Goal: Information Seeking & Learning: Compare options

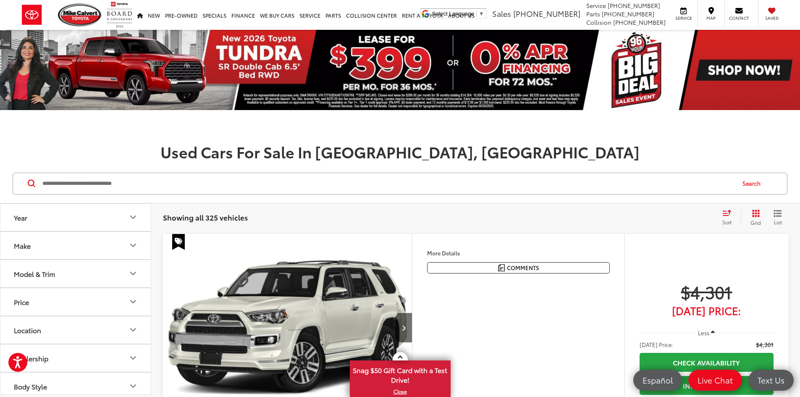
drag, startPoint x: 106, startPoint y: 186, endPoint x: 112, endPoint y: 183, distance: 6.8
click at [108, 186] on input "Search by Make, Model, or Keyword" at bounding box center [388, 183] width 693 height 20
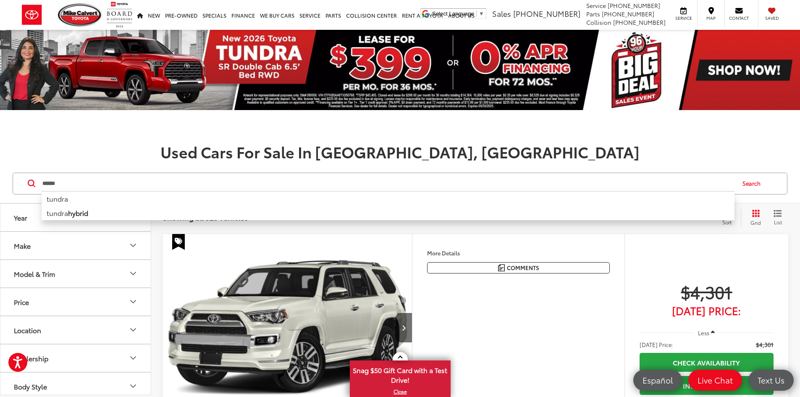
type input "******"
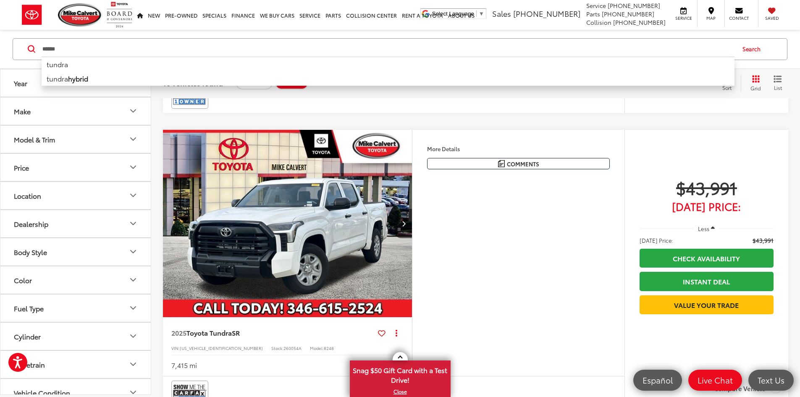
scroll to position [1931, 0]
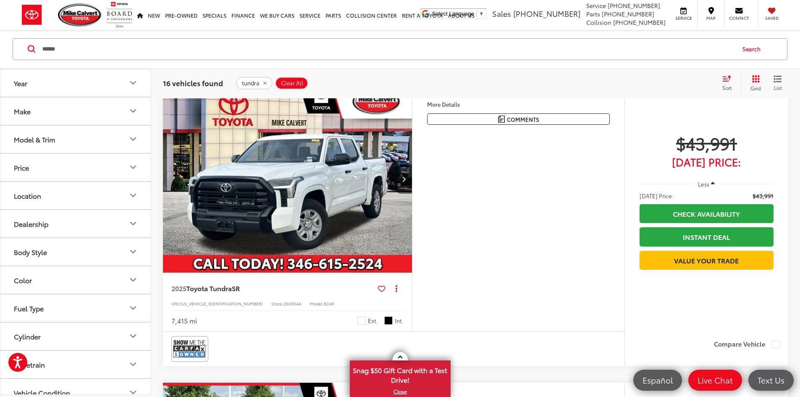
drag, startPoint x: 170, startPoint y: 332, endPoint x: 257, endPoint y: 336, distance: 87.8
click at [257, 34] on div "2024 Toyota Tundra SR5 Copy Link Share Print View Details VIN: 5TFLA5DB1RX13256…" at bounding box center [287, 4] width 249 height 59
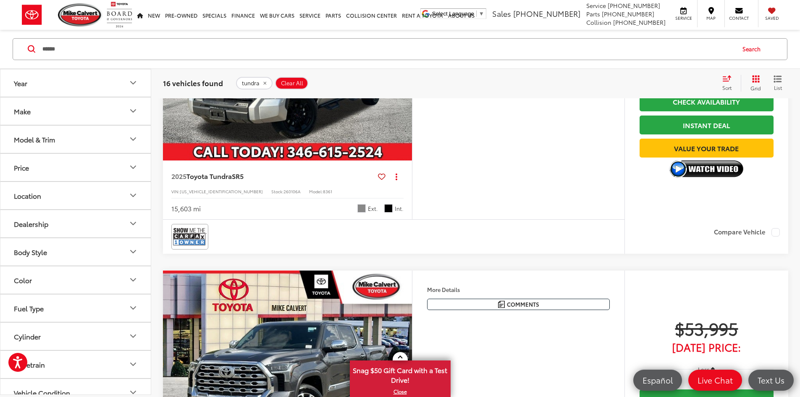
scroll to position [2981, 0]
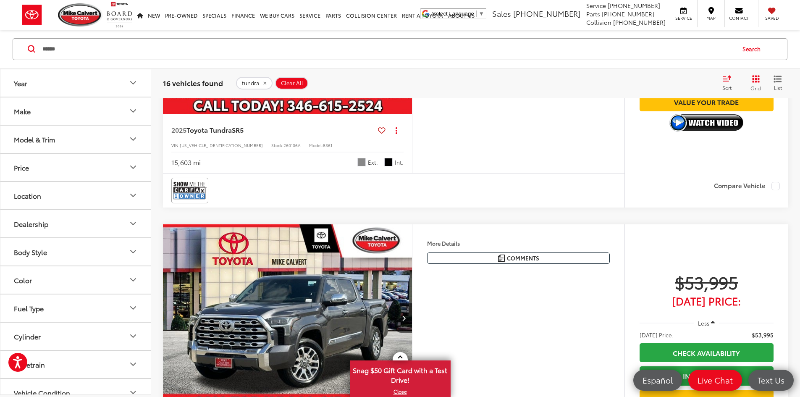
drag, startPoint x: 171, startPoint y: 328, endPoint x: 217, endPoint y: 329, distance: 46.2
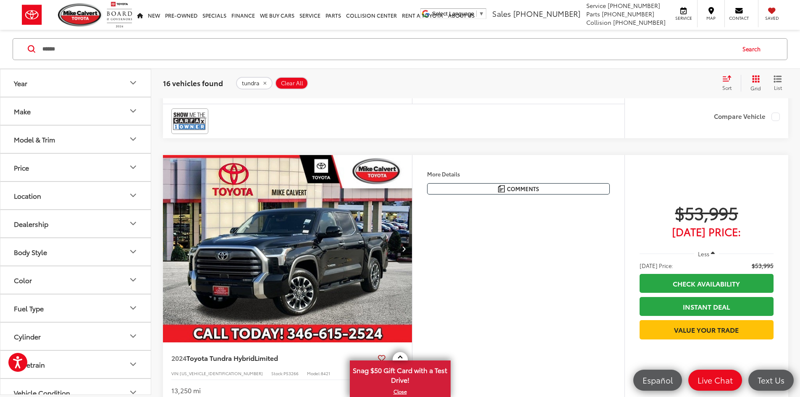
scroll to position [3358, 0]
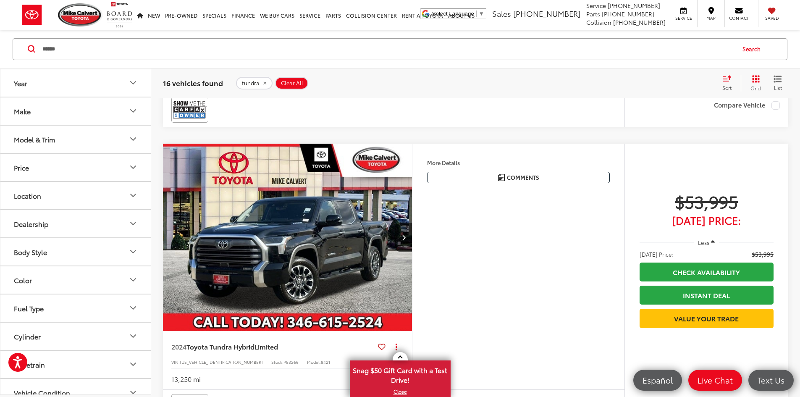
drag, startPoint x: 169, startPoint y: 300, endPoint x: 214, endPoint y: 302, distance: 45.0
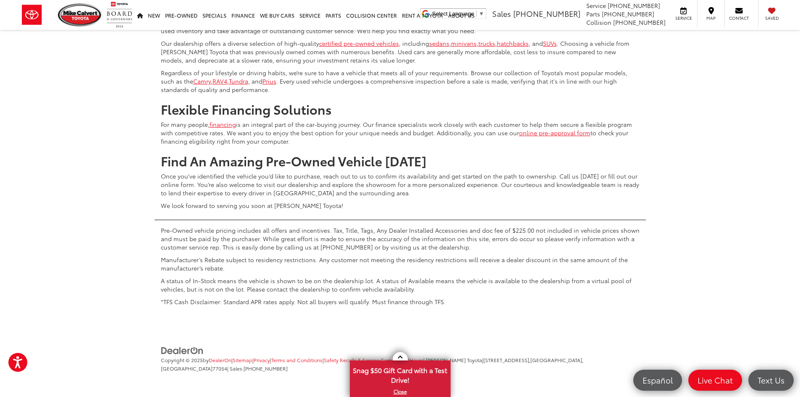
scroll to position [4030, 0]
drag, startPoint x: 174, startPoint y: 326, endPoint x: 205, endPoint y: 324, distance: 31.5
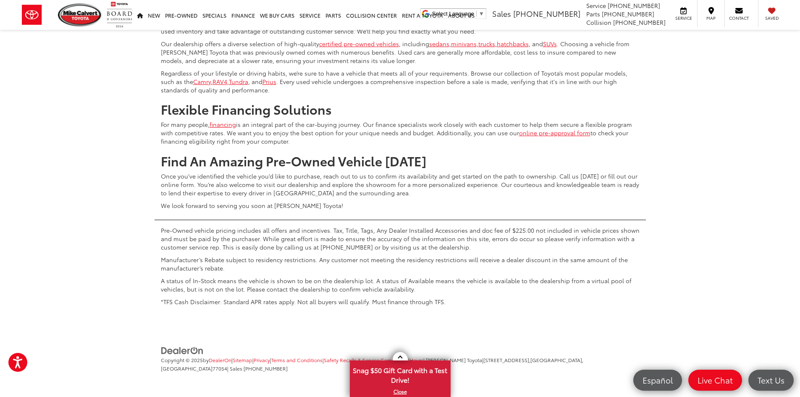
scroll to position [1524, 0]
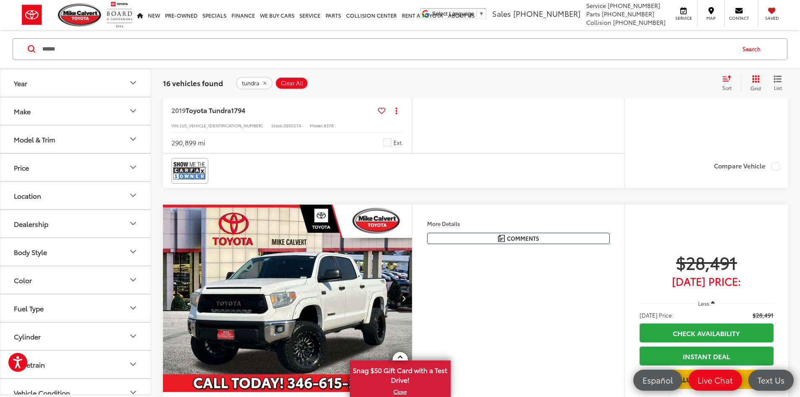
scroll to position [924, 0]
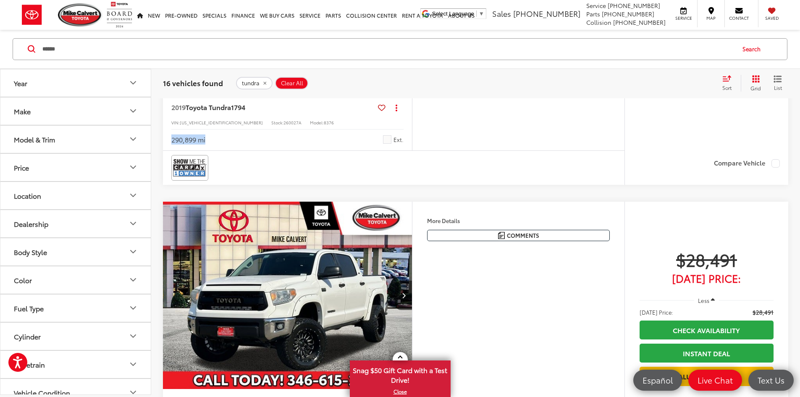
drag, startPoint x: 169, startPoint y: 295, endPoint x: 233, endPoint y: 299, distance: 64.8
click at [233, 150] on div "2019 Toyota Tundra 1794 Copy Link Share Print View Details VIN: 5TFAY5F11KX7908…" at bounding box center [287, 121] width 249 height 59
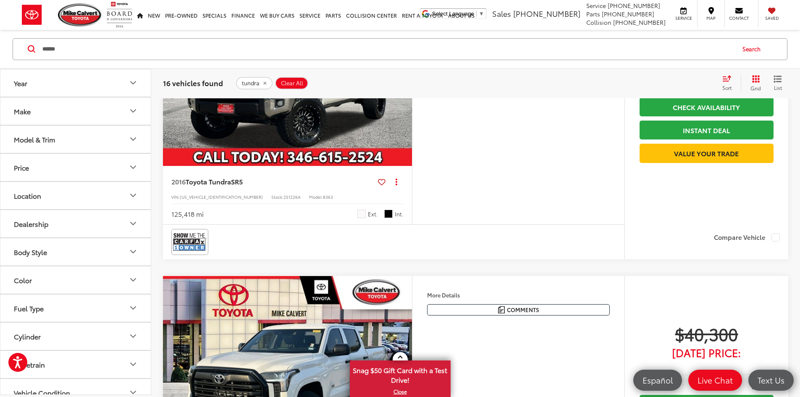
scroll to position [1217, 0]
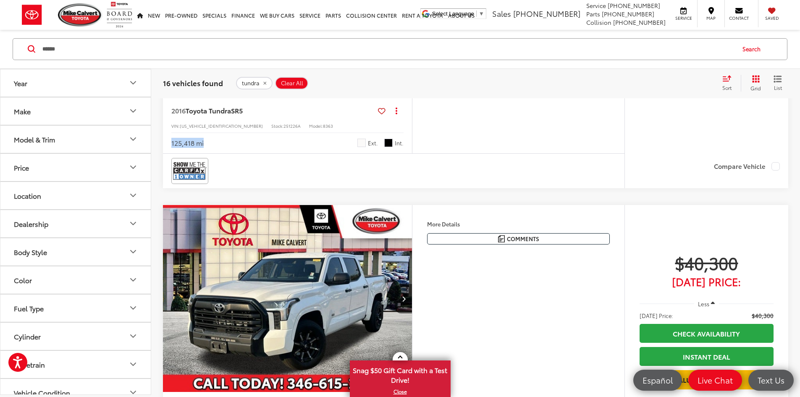
drag, startPoint x: 170, startPoint y: 347, endPoint x: 226, endPoint y: 353, distance: 56.5
click at [226, 154] on div "2016 Toyota Tundra SR5 Copy Link Share Print View Details VIN: 5TFDW5F18GX55608…" at bounding box center [287, 124] width 249 height 59
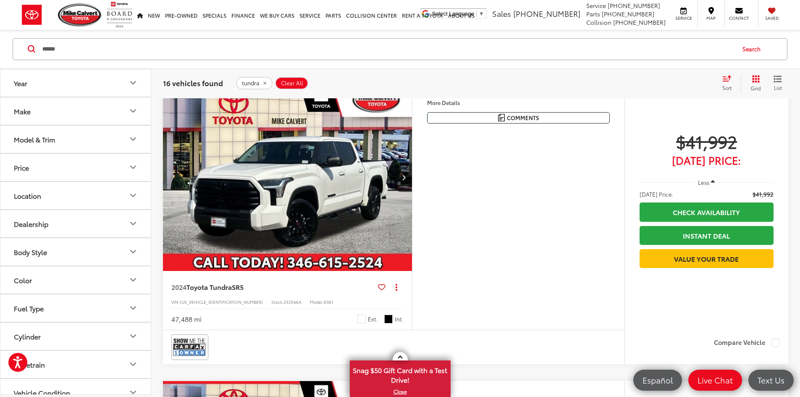
scroll to position [1637, 0]
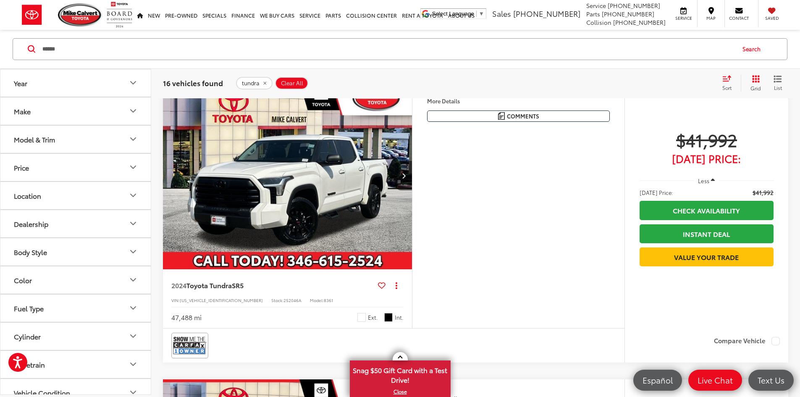
drag, startPoint x: 170, startPoint y: 245, endPoint x: 179, endPoint y: 244, distance: 8.9
click at [179, 31] on div "2025 Toyota Tundra SR Copy Link Share Print View Details VIN: 5TFKB5AB3SX046173…" at bounding box center [287, 1] width 249 height 59
drag, startPoint x: 167, startPoint y: 277, endPoint x: 222, endPoint y: 290, distance: 56.3
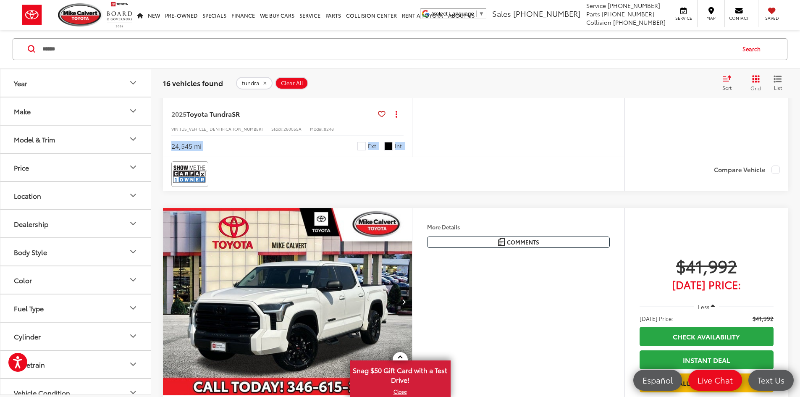
scroll to position [1469, 0]
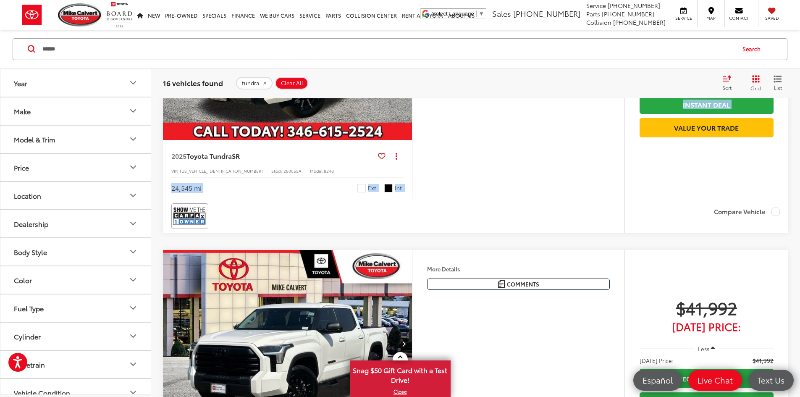
click at [587, 199] on div "Features Bluetooth® Remote Start Android Auto Apple CarPlay Keyless Entry Keyle…" at bounding box center [518, 76] width 212 height 246
click at [406, 50] on icon "Next image" at bounding box center [404, 47] width 4 height 6
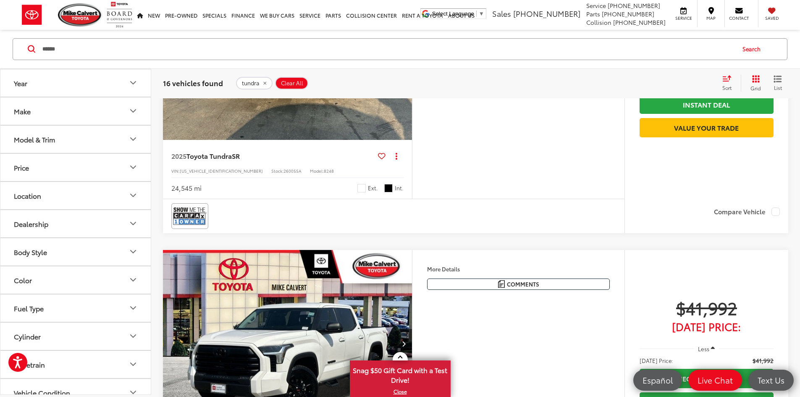
click at [406, 50] on icon "Next image" at bounding box center [404, 47] width 4 height 6
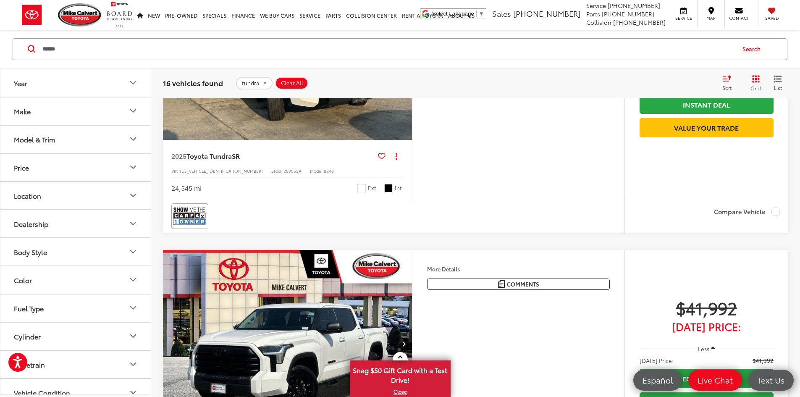
click at [406, 50] on icon "Next image" at bounding box center [404, 47] width 4 height 6
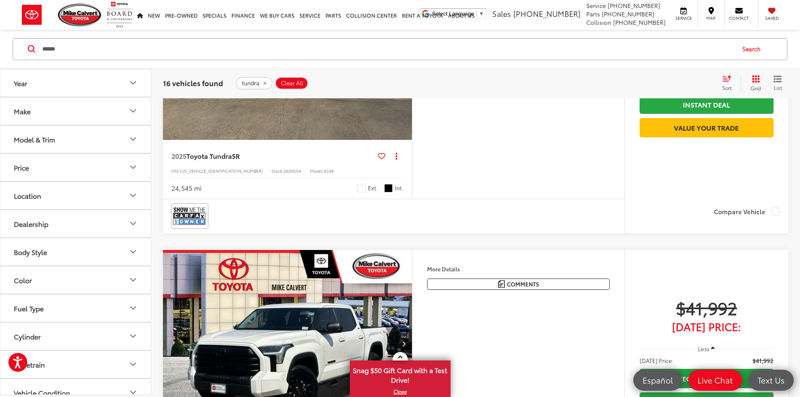
click at [406, 50] on icon "Next image" at bounding box center [404, 47] width 4 height 6
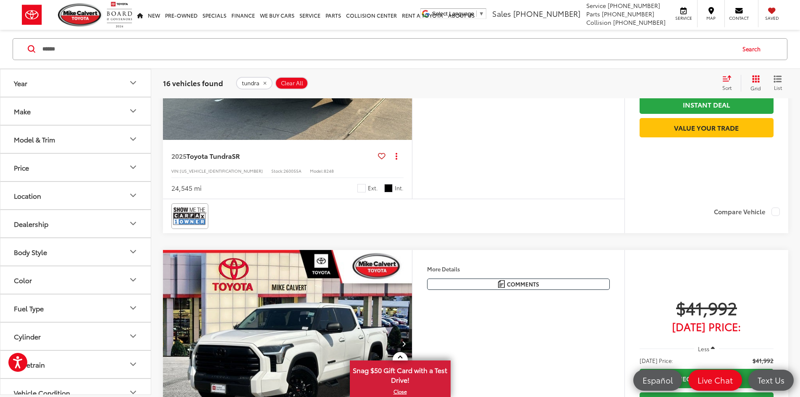
scroll to position [0, 1273]
click at [406, 50] on icon "Next image" at bounding box center [404, 47] width 4 height 6
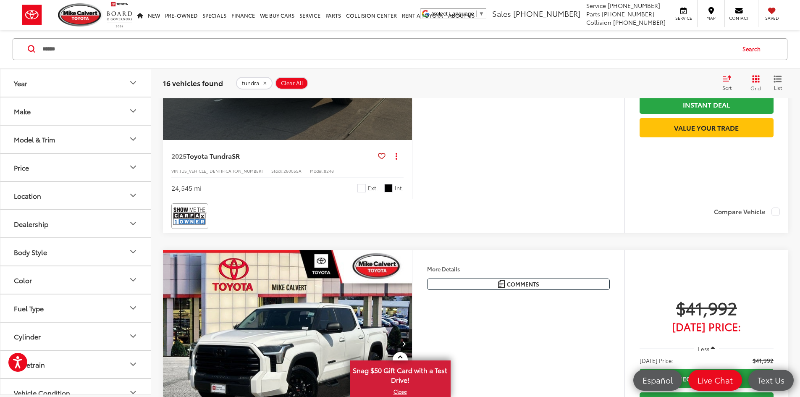
scroll to position [0, 1592]
click at [328, 141] on div "View More" at bounding box center [286, 47] width 250 height 188
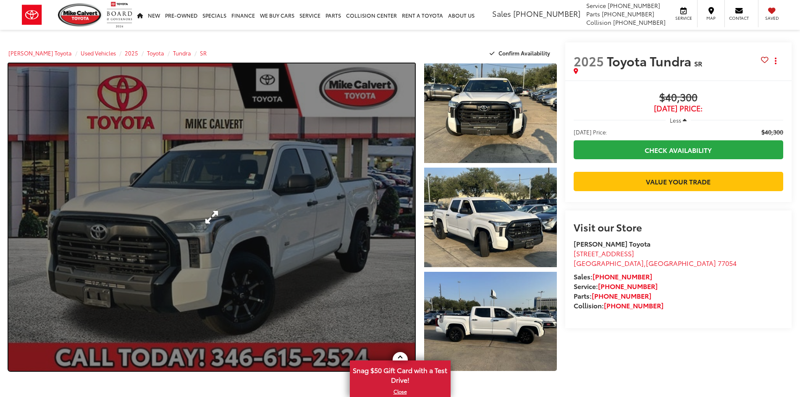
click at [255, 206] on link "Expand Photo 0" at bounding box center [211, 216] width 406 height 307
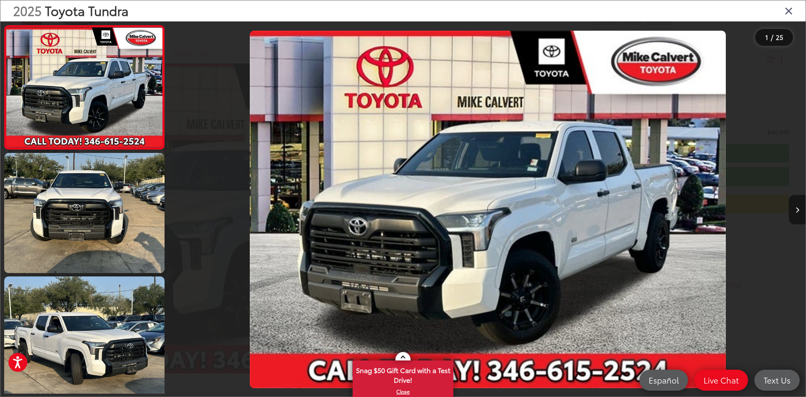
click at [791, 211] on button "Next image" at bounding box center [797, 209] width 17 height 29
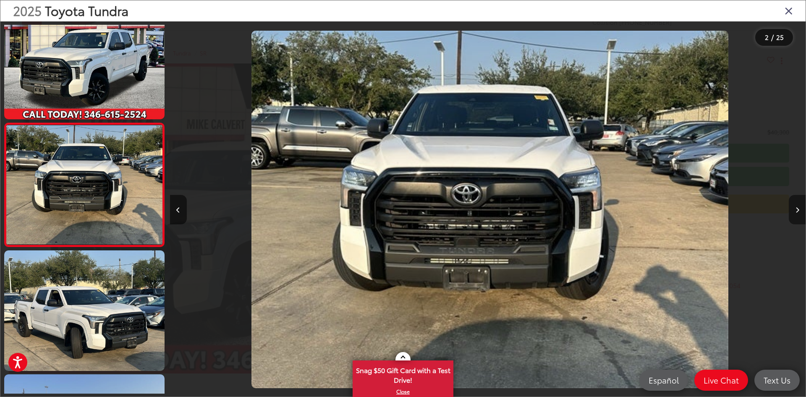
click at [791, 211] on button "Next image" at bounding box center [797, 209] width 17 height 29
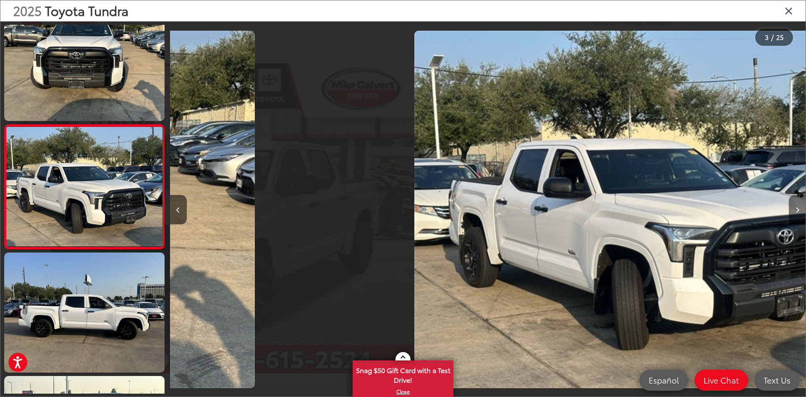
scroll to position [149, 0]
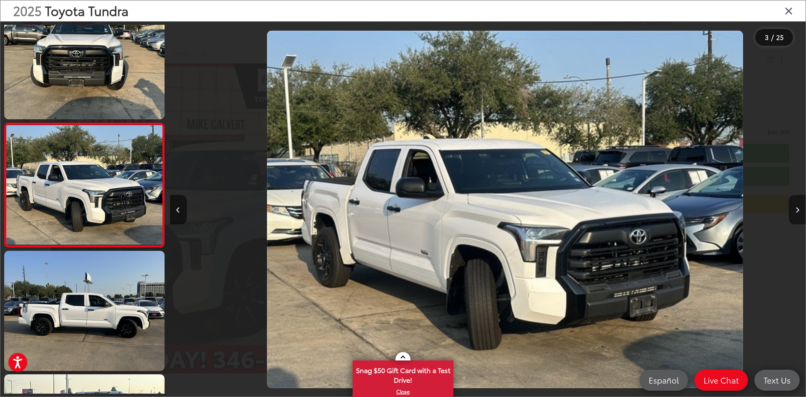
click at [791, 211] on button "Next image" at bounding box center [797, 209] width 17 height 29
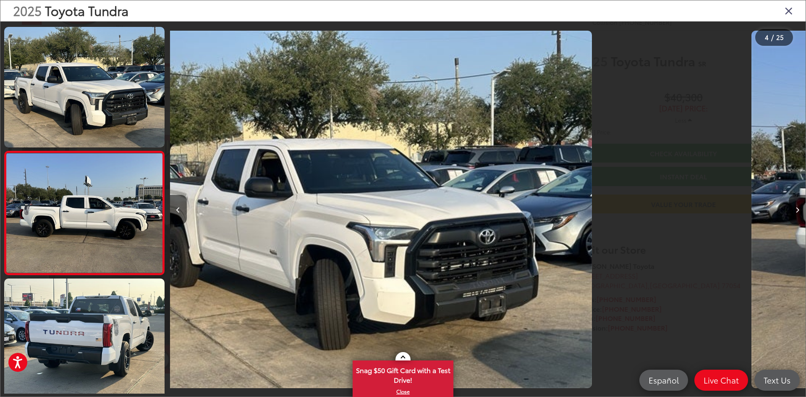
scroll to position [273, 0]
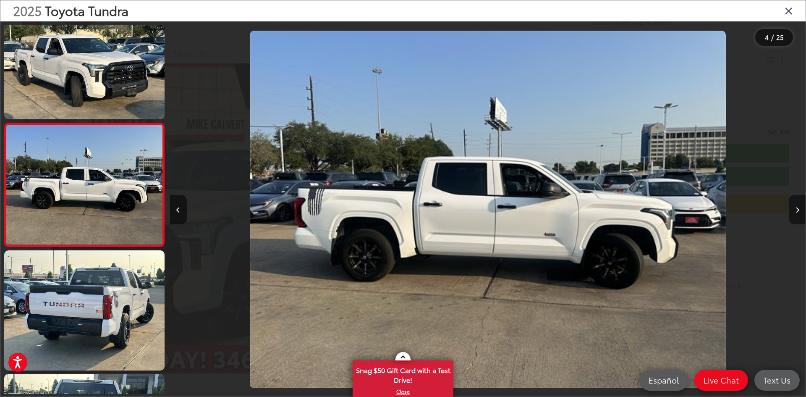
click at [791, 211] on button "Next image" at bounding box center [797, 209] width 17 height 29
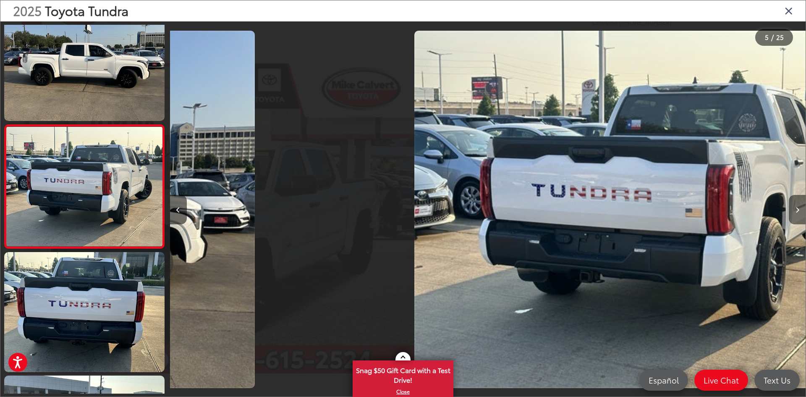
scroll to position [397, 0]
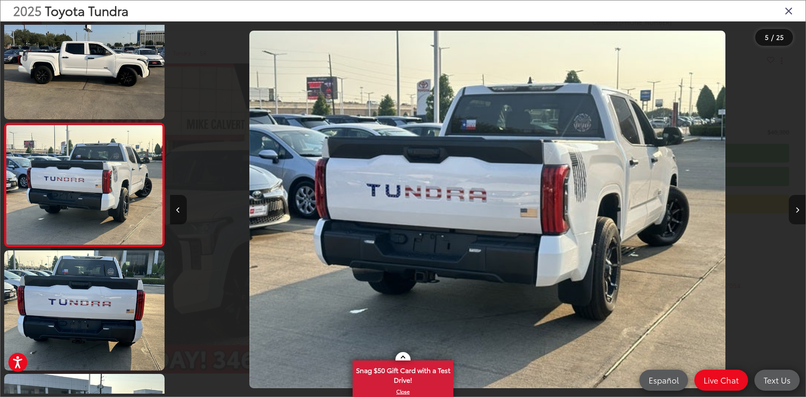
click at [791, 211] on button "Next image" at bounding box center [797, 209] width 17 height 29
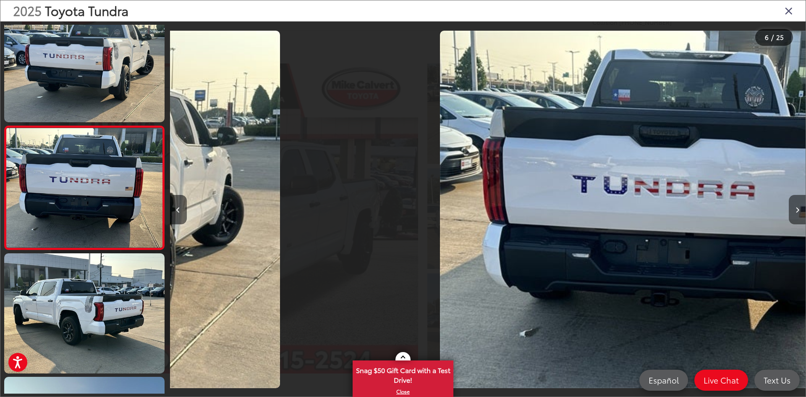
scroll to position [520, 0]
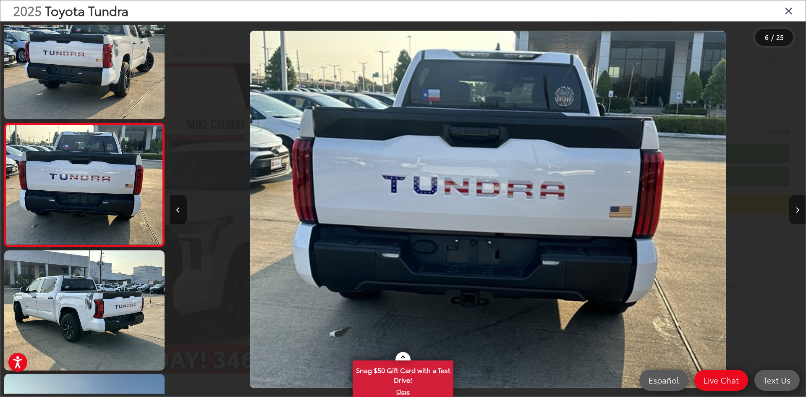
click at [791, 211] on button "Next image" at bounding box center [797, 209] width 17 height 29
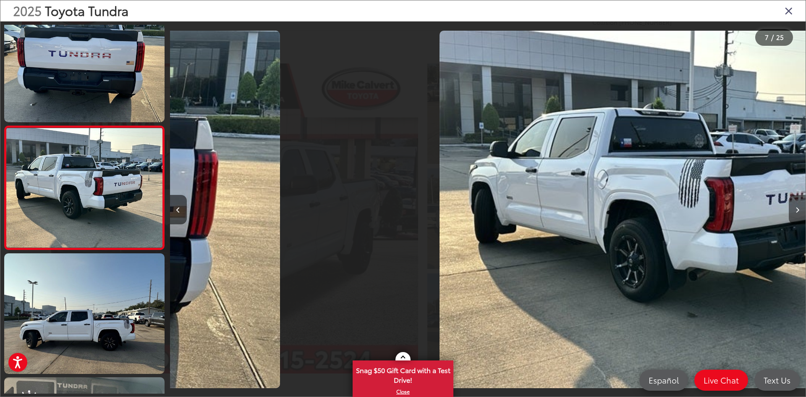
scroll to position [644, 0]
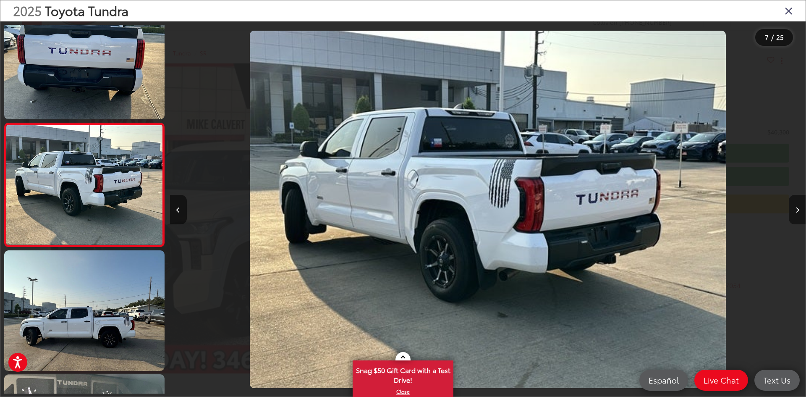
click at [791, 211] on button "Next image" at bounding box center [797, 209] width 17 height 29
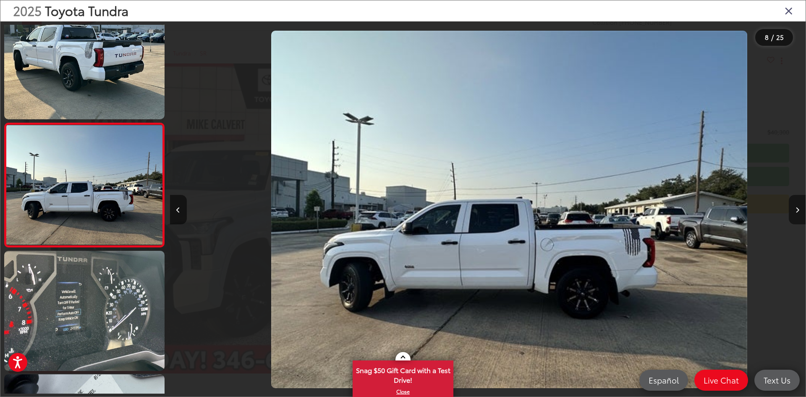
scroll to position [0, 4450]
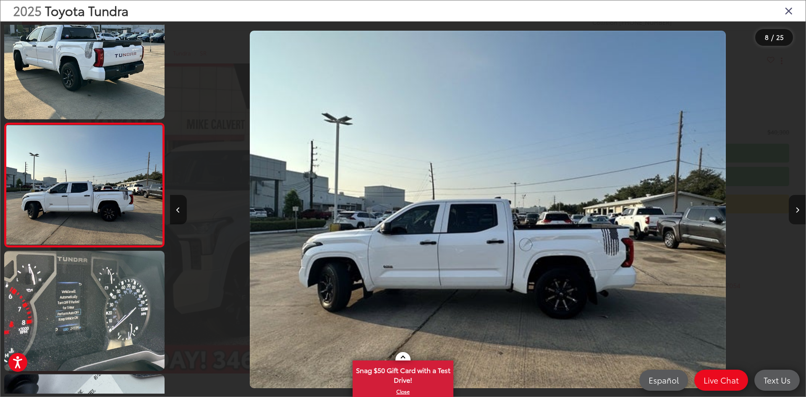
click at [791, 211] on button "Next image" at bounding box center [797, 209] width 17 height 29
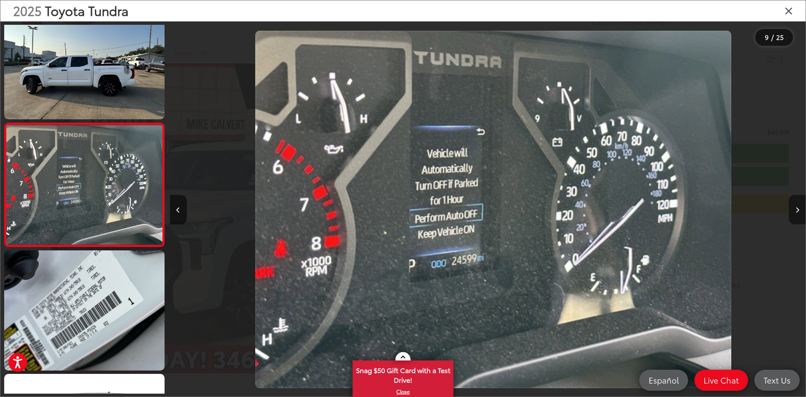
scroll to position [0, 0]
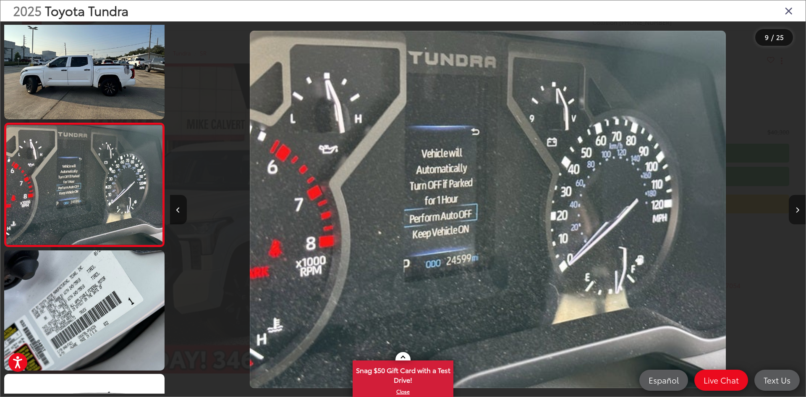
click at [791, 211] on button "Next image" at bounding box center [797, 209] width 17 height 29
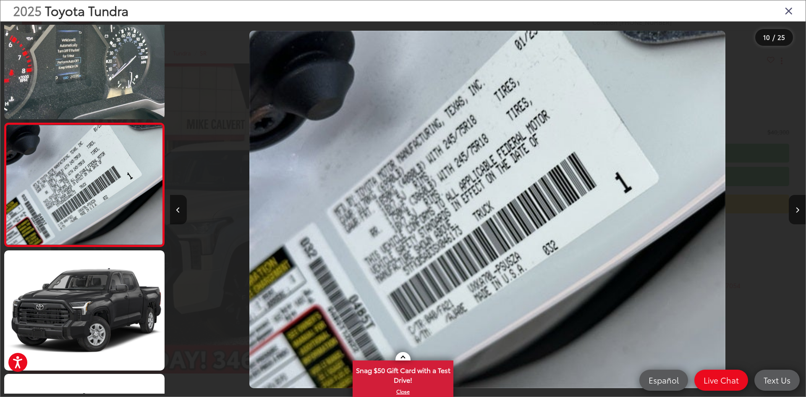
click at [791, 14] on icon "Close gallery" at bounding box center [789, 10] width 8 height 11
